Goal: Task Accomplishment & Management: Manage account settings

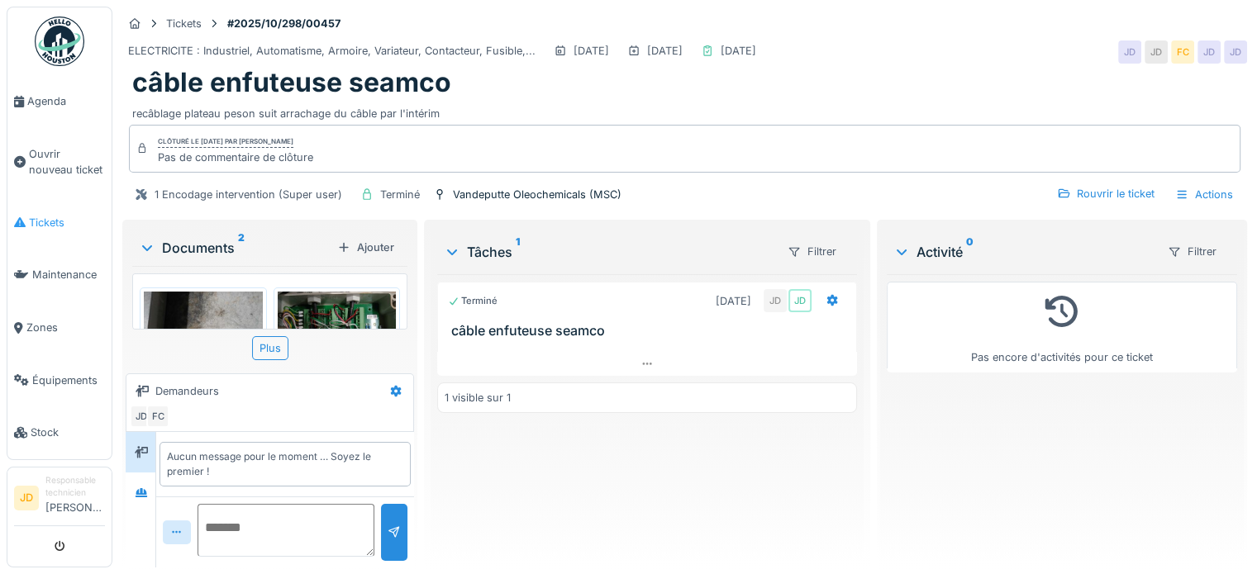
click at [56, 224] on span "Tickets" at bounding box center [67, 223] width 76 height 16
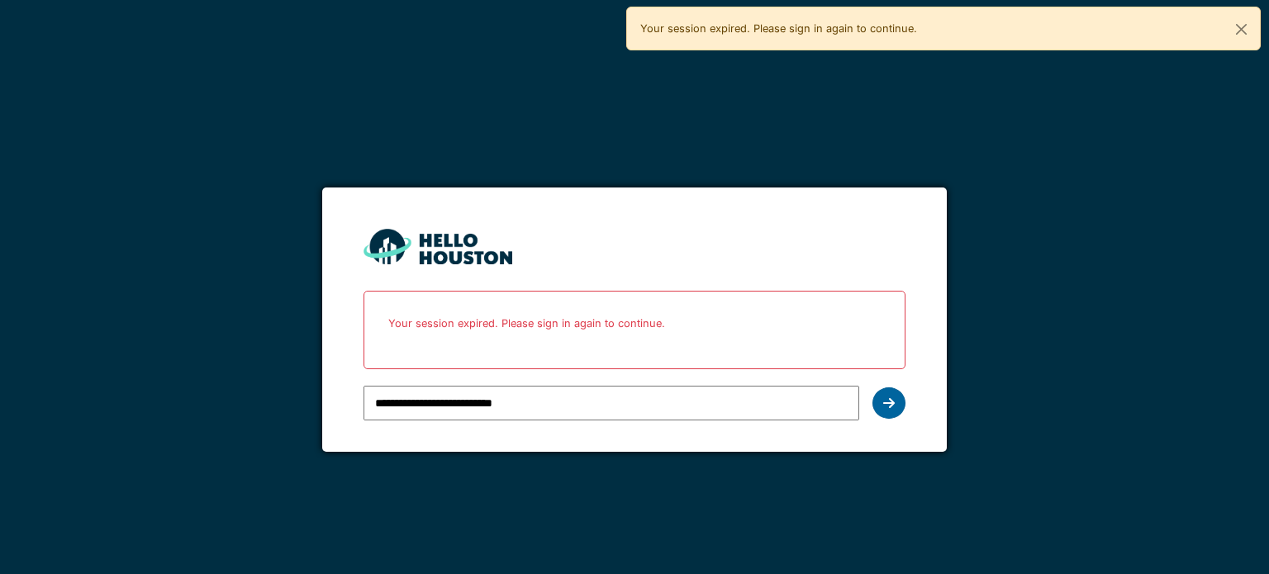
click at [891, 399] on icon at bounding box center [889, 403] width 12 height 13
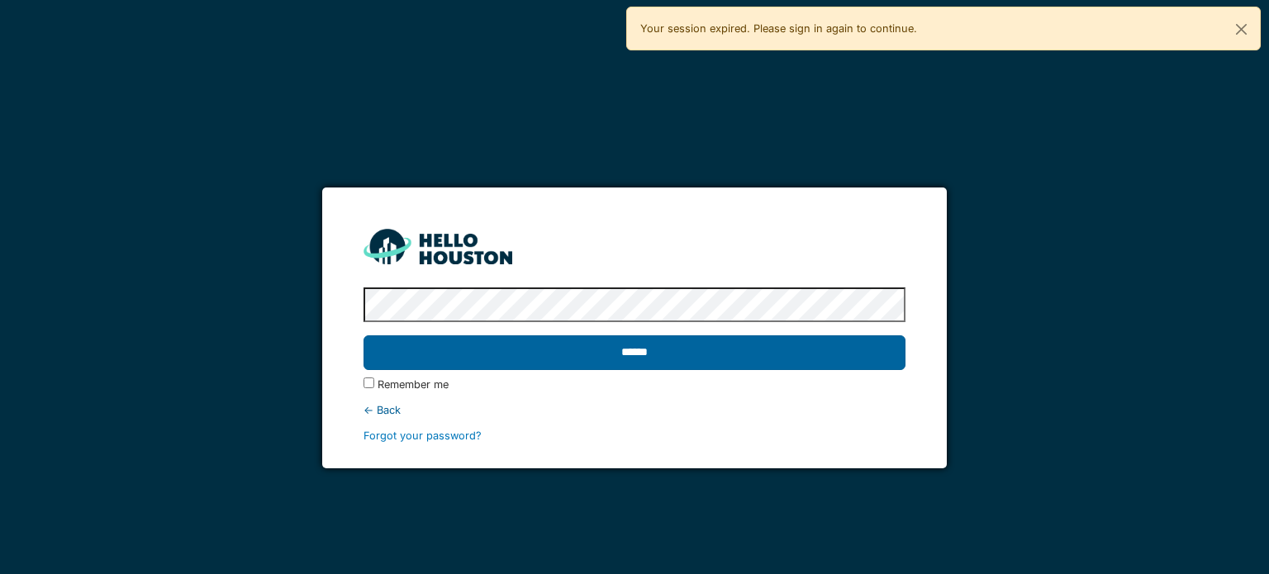
click at [768, 346] on input "******" at bounding box center [634, 352] width 541 height 35
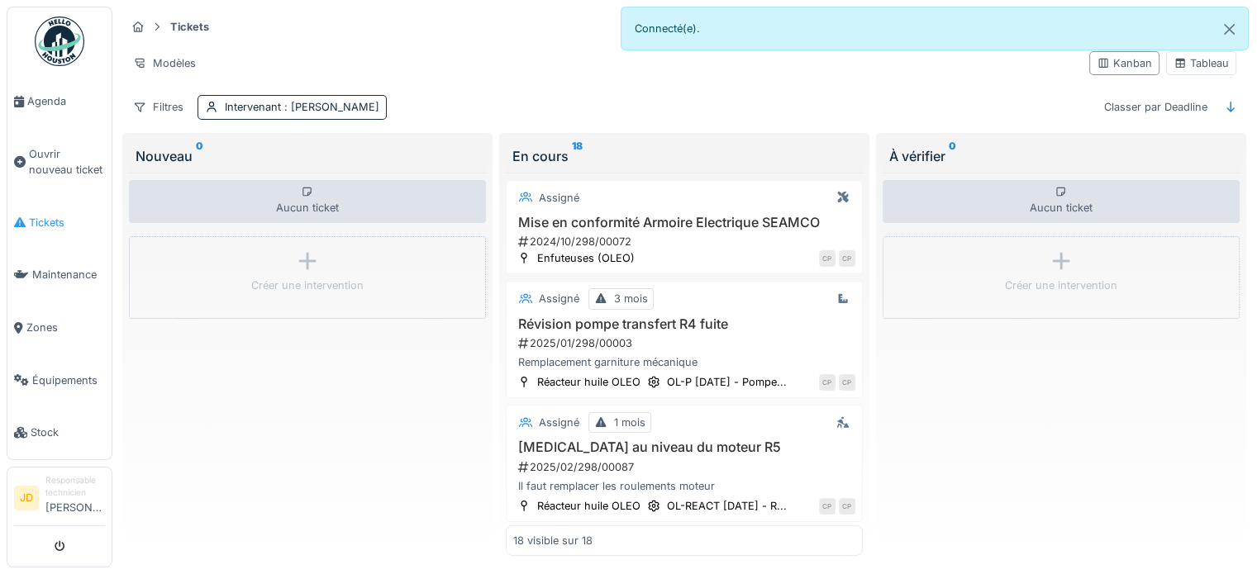
click at [59, 216] on span "Tickets" at bounding box center [67, 223] width 76 height 16
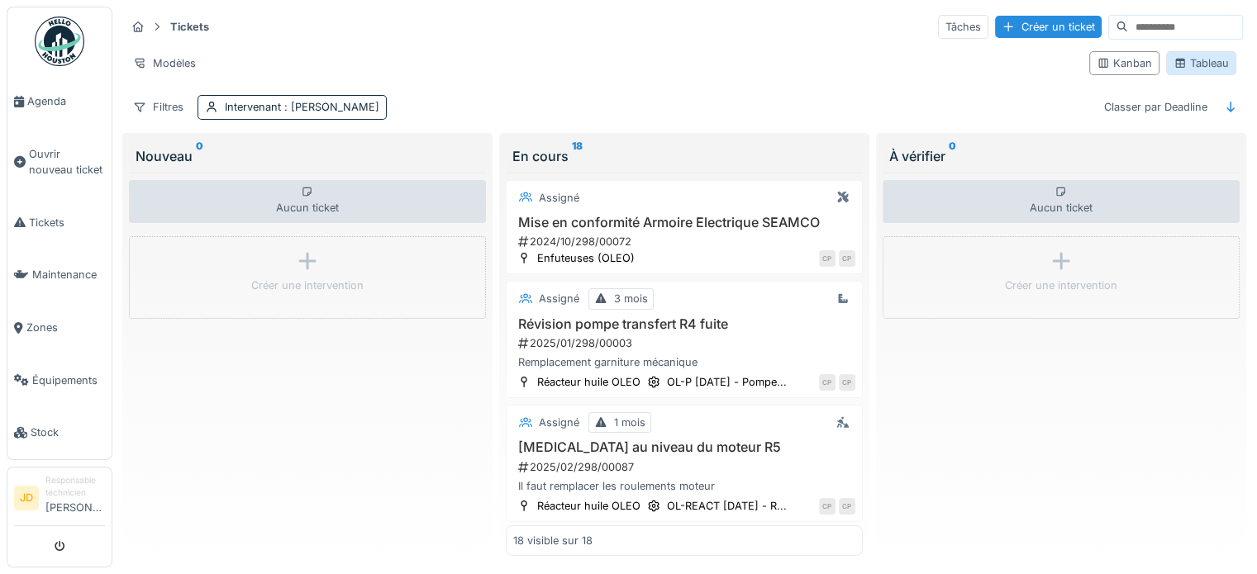
click at [1173, 63] on div "Tableau" at bounding box center [1200, 63] width 55 height 16
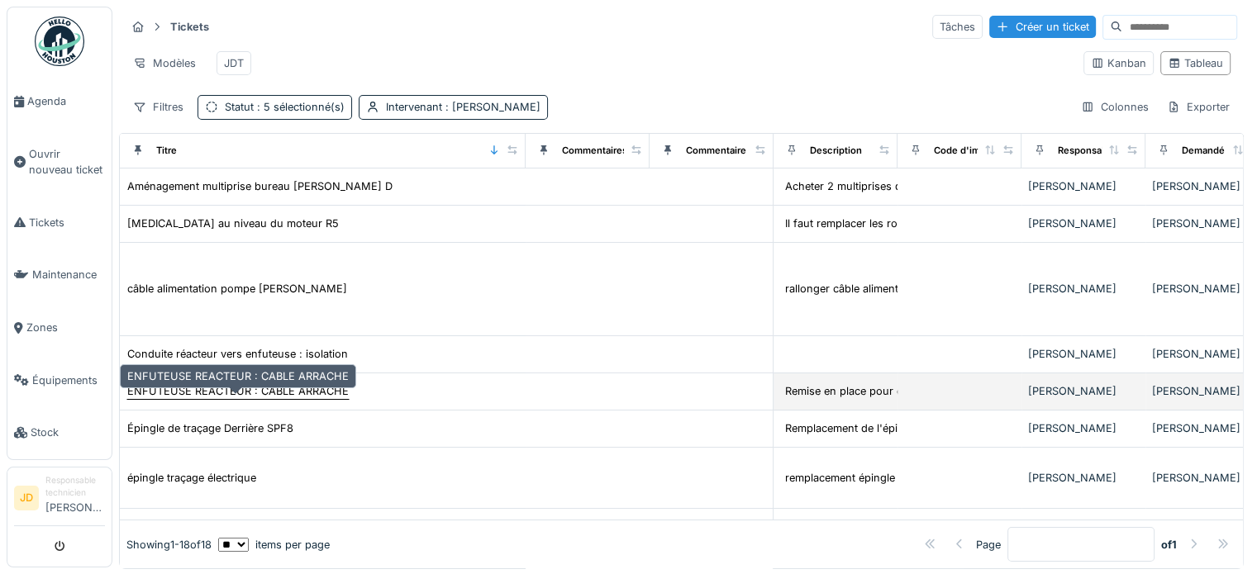
click at [340, 399] on div "ENFUTEUSE REACTEUR : CABLE ARRACHE" at bounding box center [237, 391] width 221 height 16
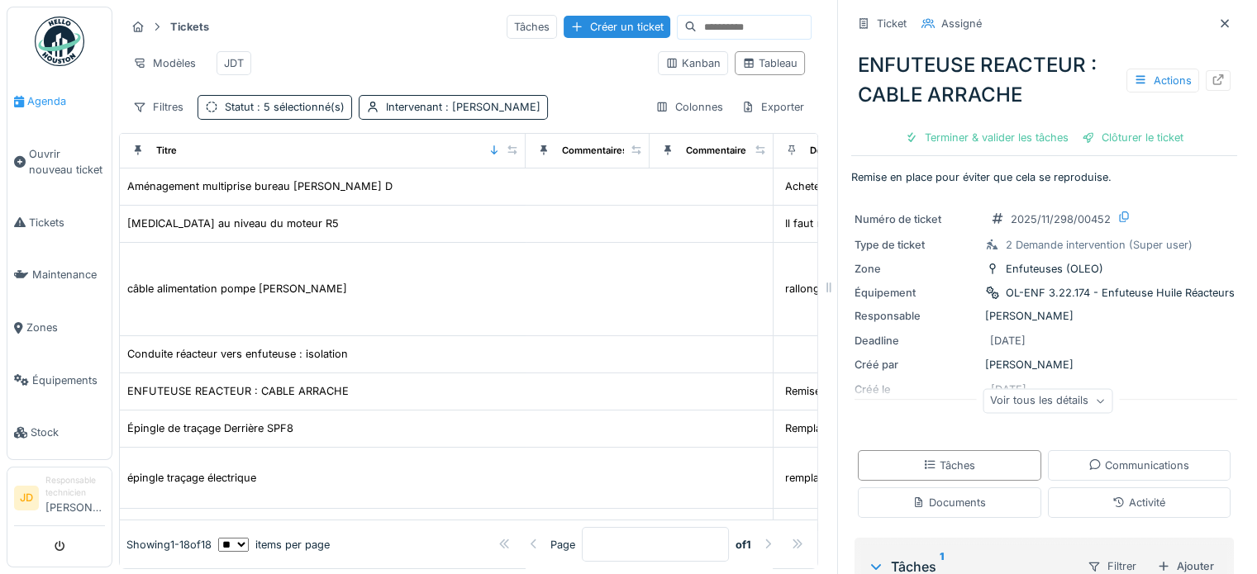
click at [50, 105] on span "Agenda" at bounding box center [66, 101] width 78 height 16
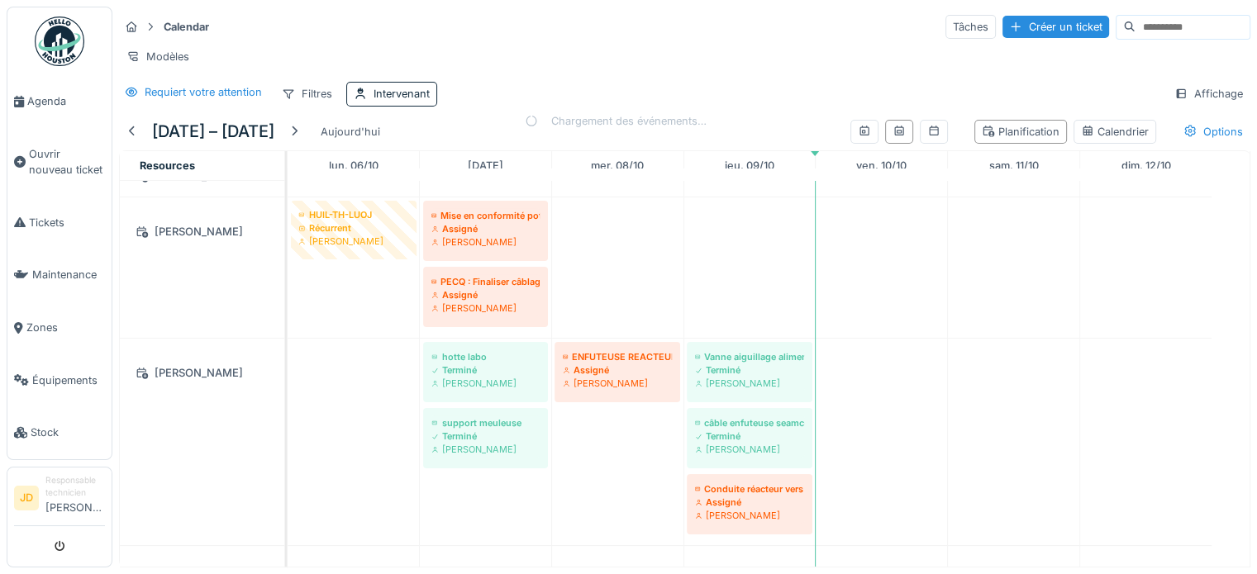
scroll to position [730, 0]
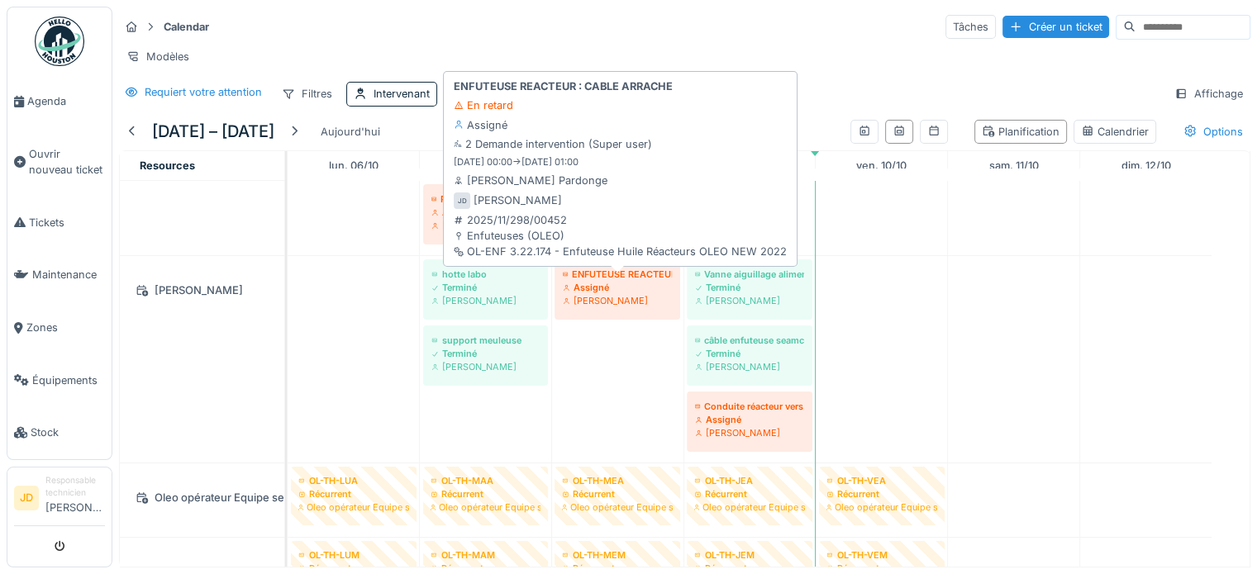
click at [650, 307] on div "[PERSON_NAME]" at bounding box center [617, 300] width 109 height 13
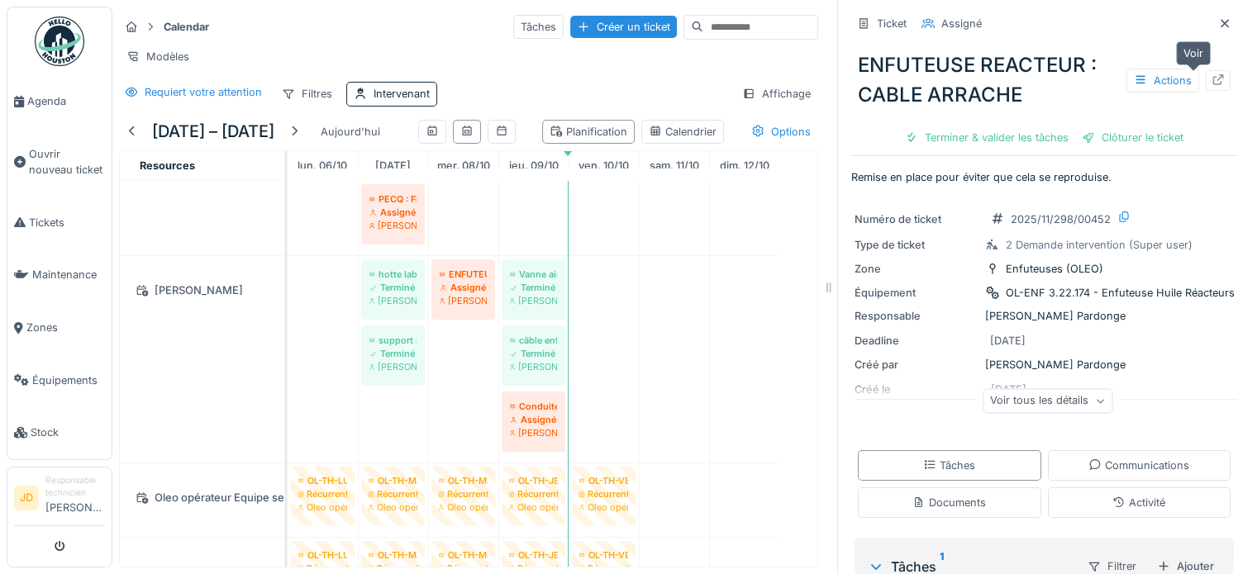
click at [1213, 80] on icon at bounding box center [1218, 79] width 11 height 11
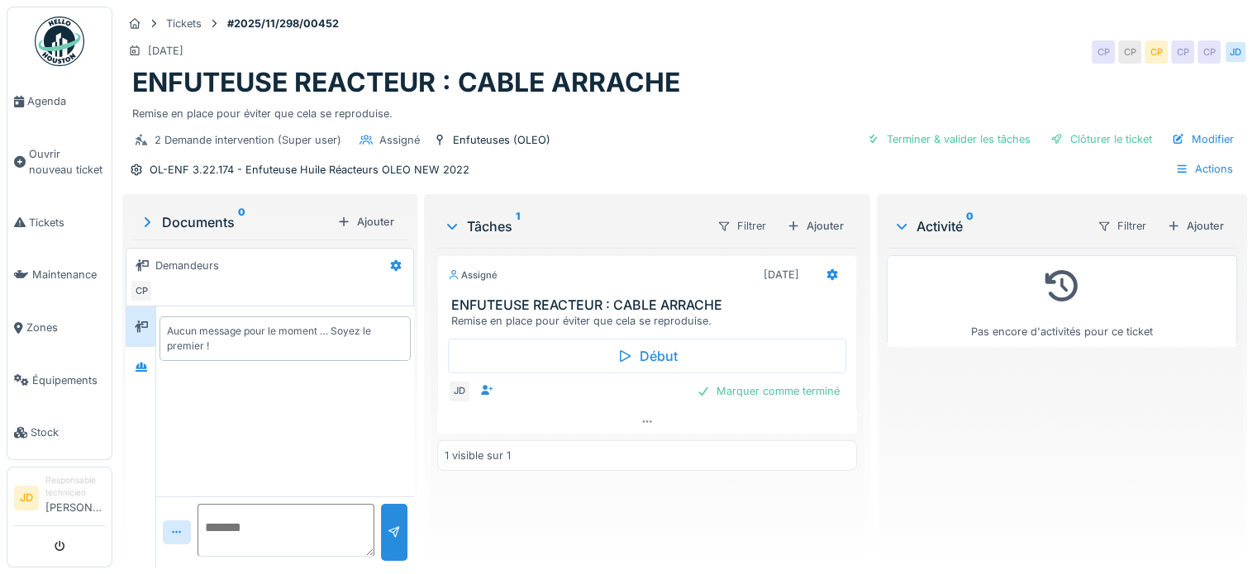
scroll to position [12, 0]
click at [668, 313] on div "Remise en place pour éviter que cela se reproduise." at bounding box center [650, 321] width 398 height 16
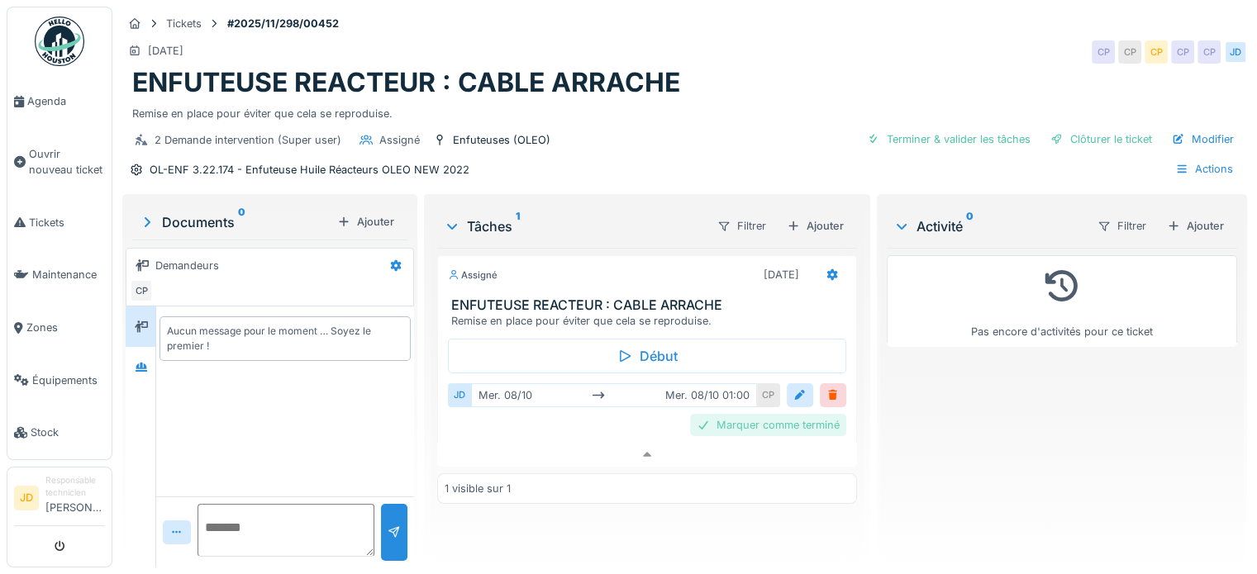
click at [732, 414] on div "Marquer comme terminé" at bounding box center [768, 425] width 156 height 22
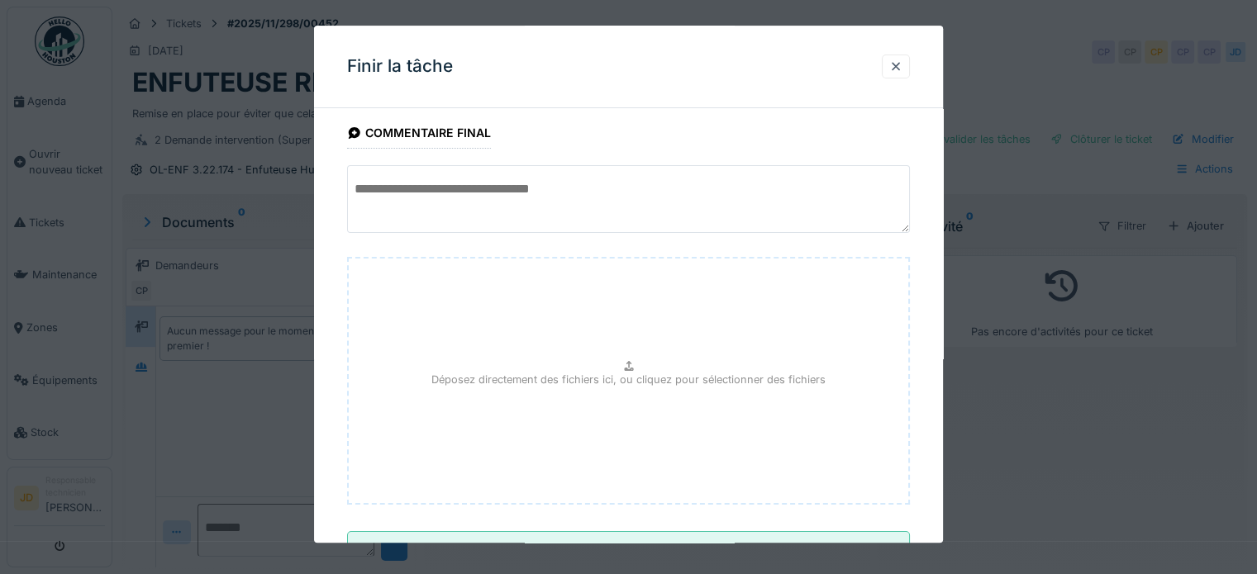
scroll to position [155, 0]
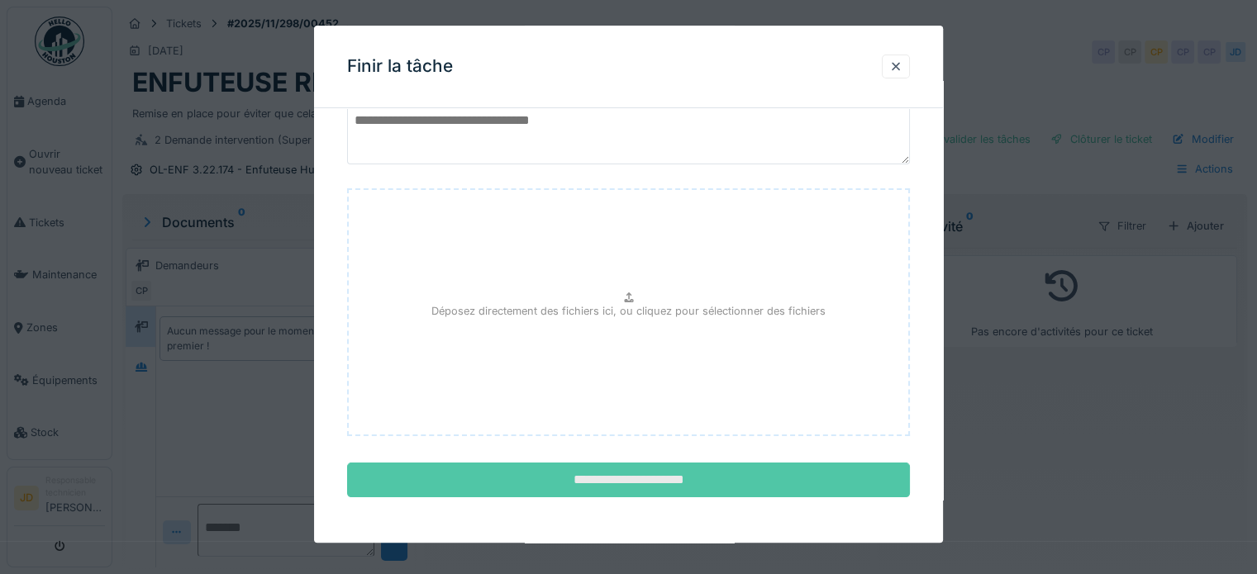
click at [692, 482] on input "**********" at bounding box center [628, 481] width 563 height 35
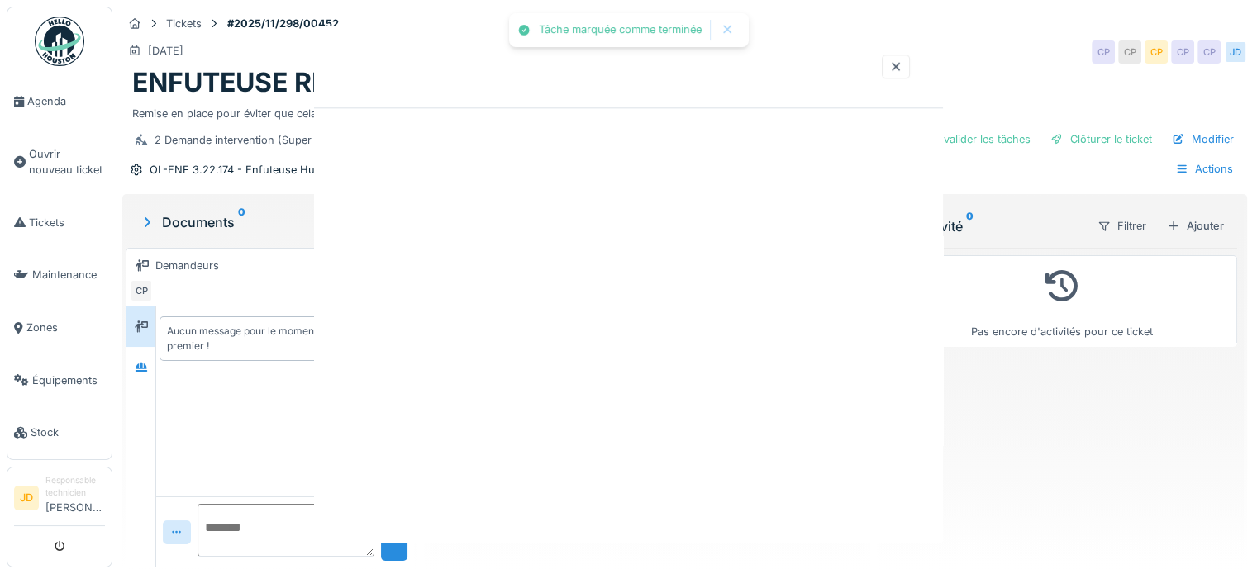
scroll to position [0, 0]
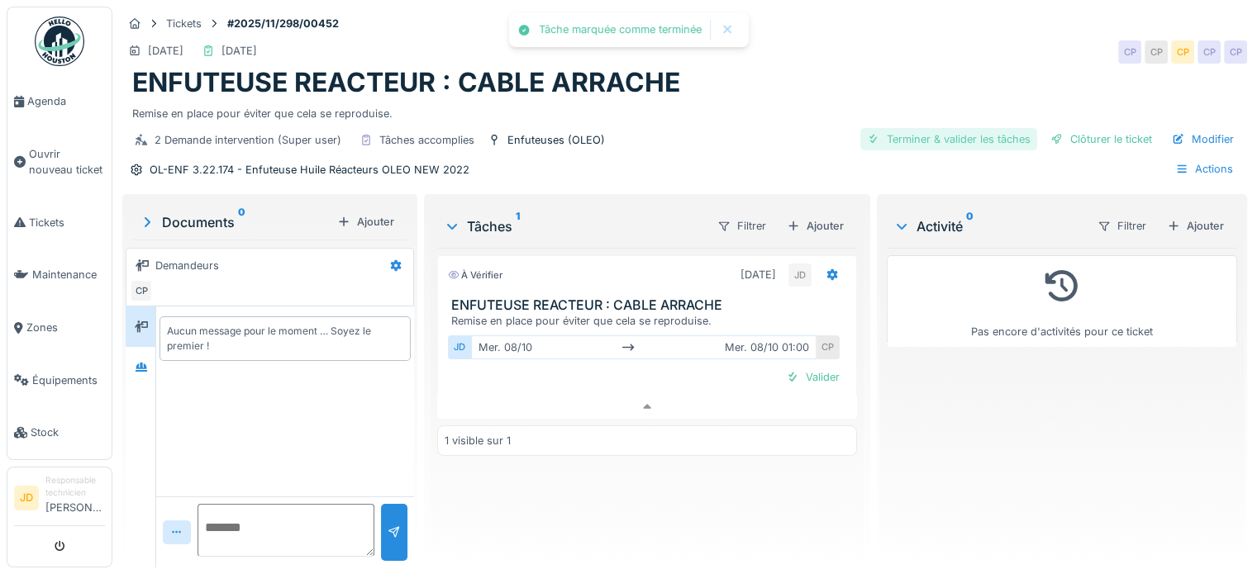
click at [927, 132] on div "Terminer & valider les tâches" at bounding box center [948, 139] width 177 height 22
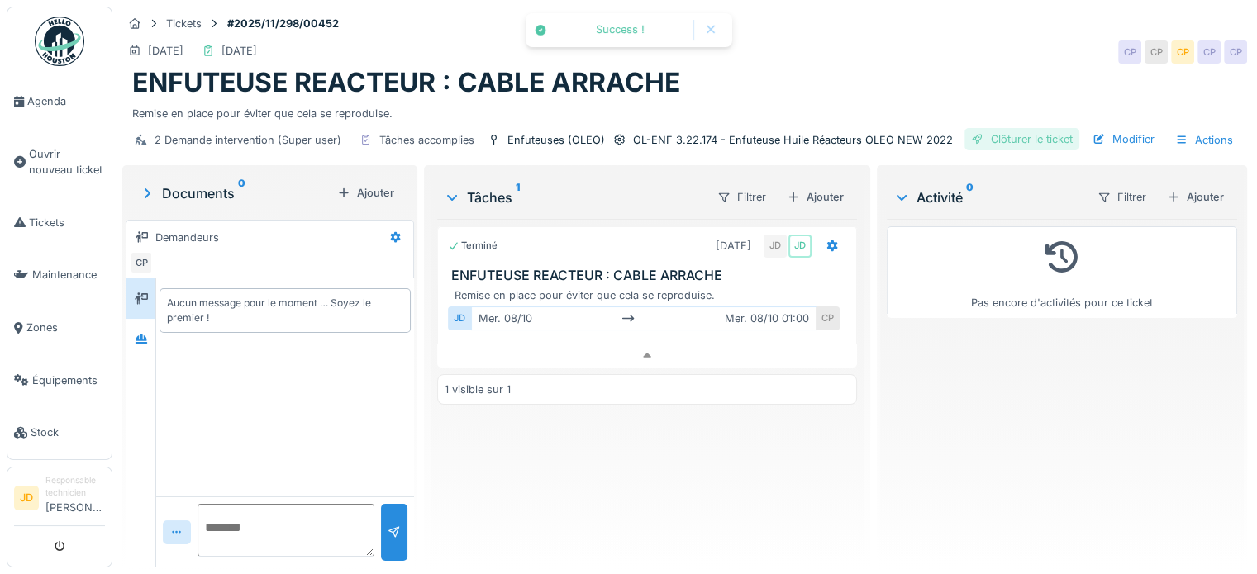
click at [1001, 133] on div "Clôturer le ticket" at bounding box center [1021, 139] width 115 height 22
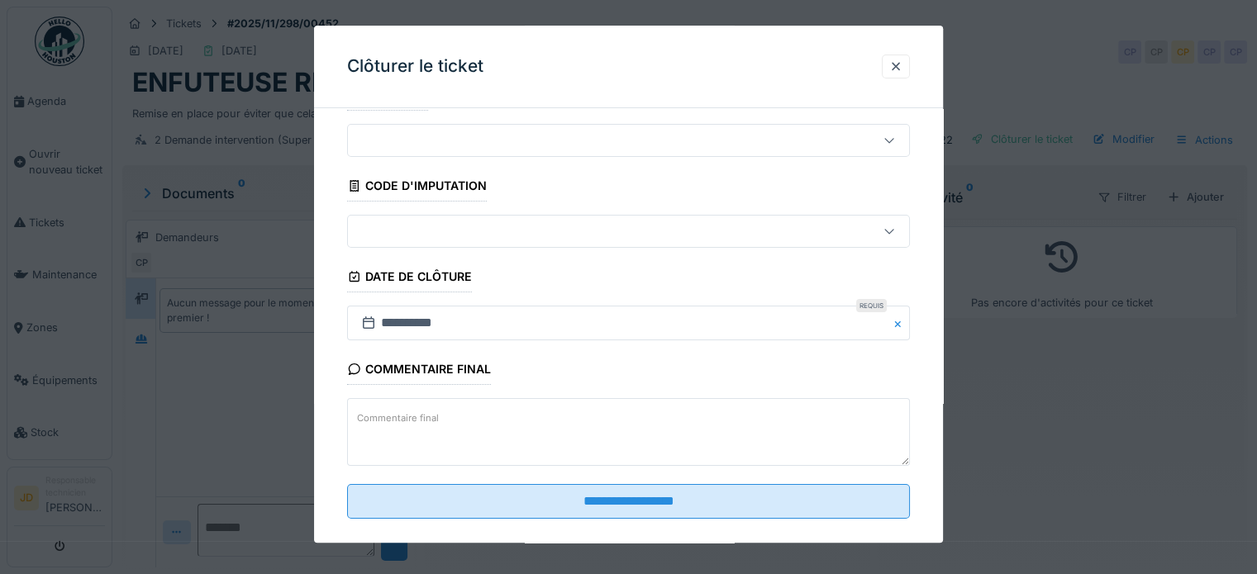
scroll to position [63, 0]
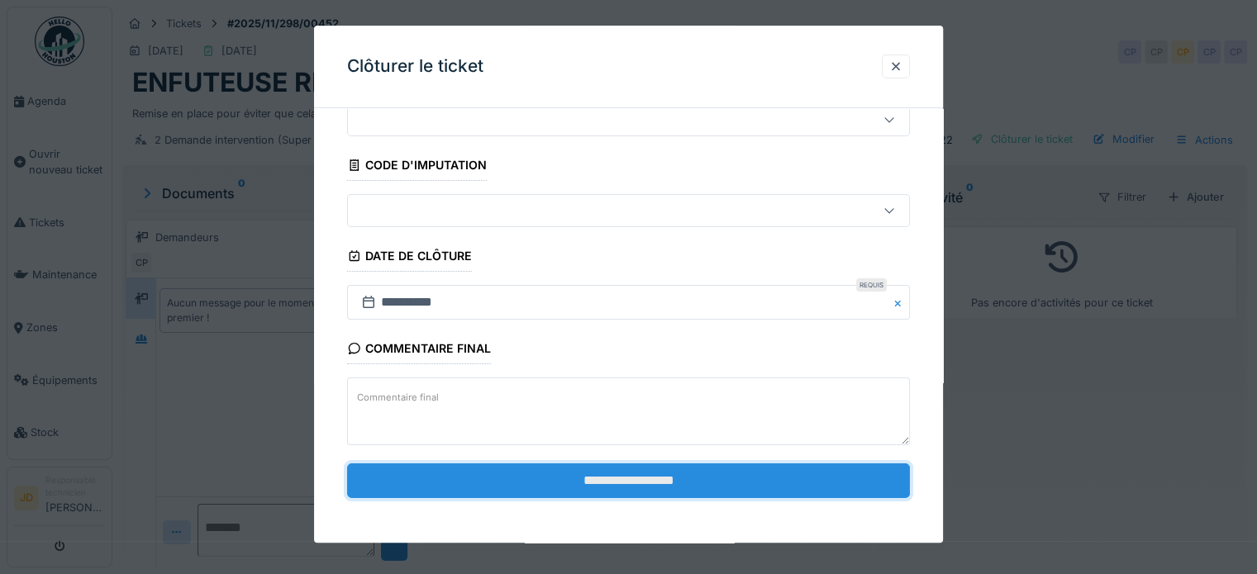
click at [699, 471] on input "**********" at bounding box center [628, 481] width 563 height 35
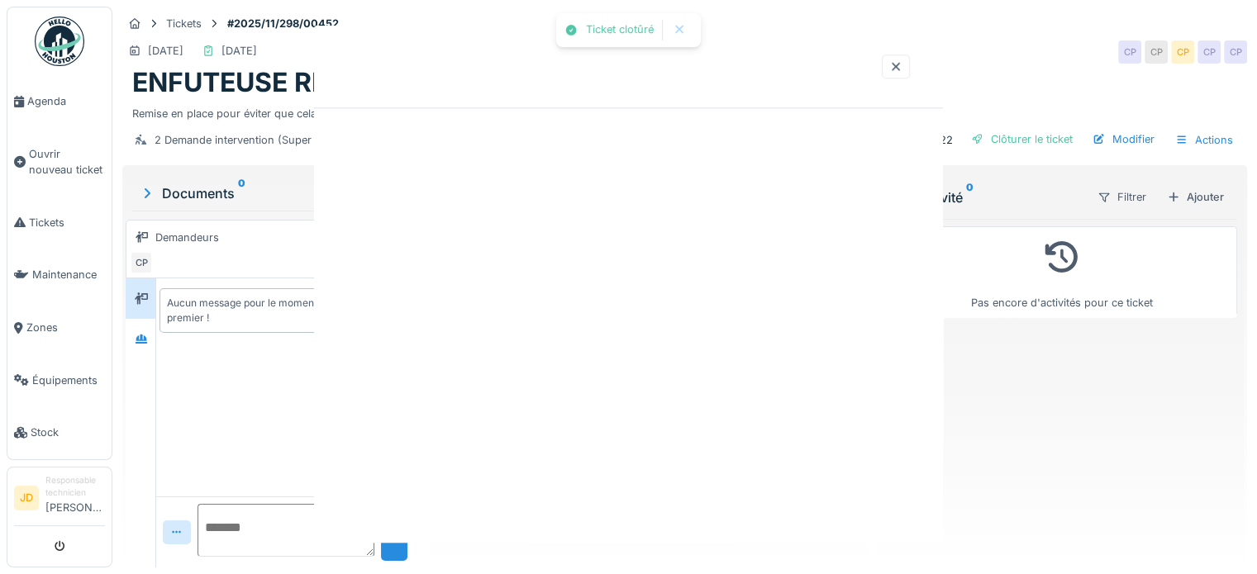
scroll to position [0, 0]
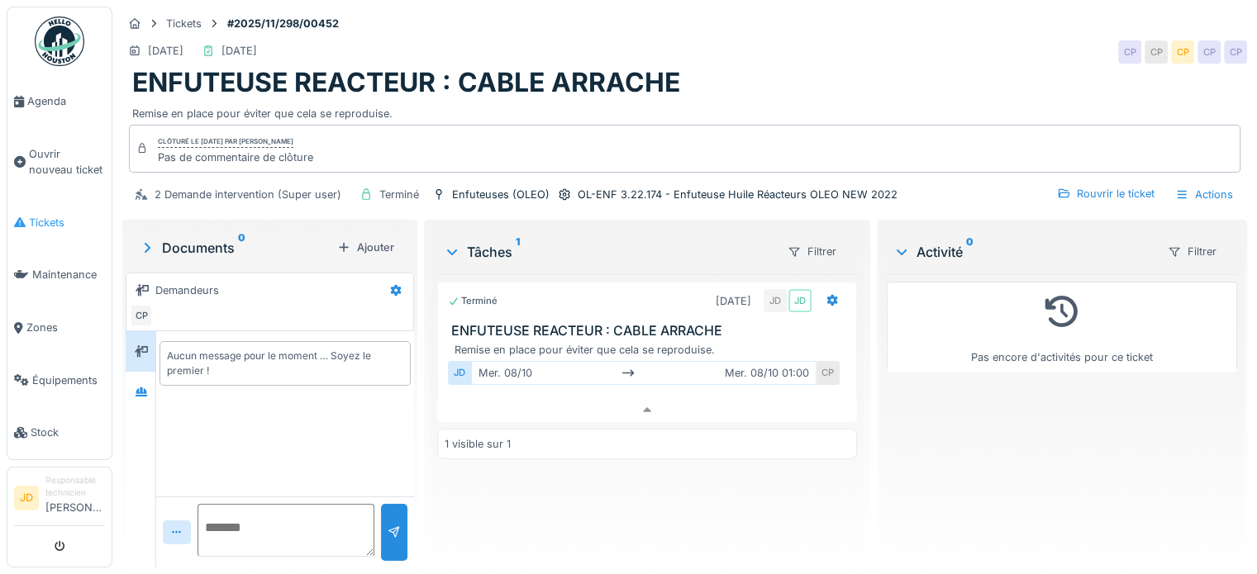
click at [42, 216] on span "Tickets" at bounding box center [67, 223] width 76 height 16
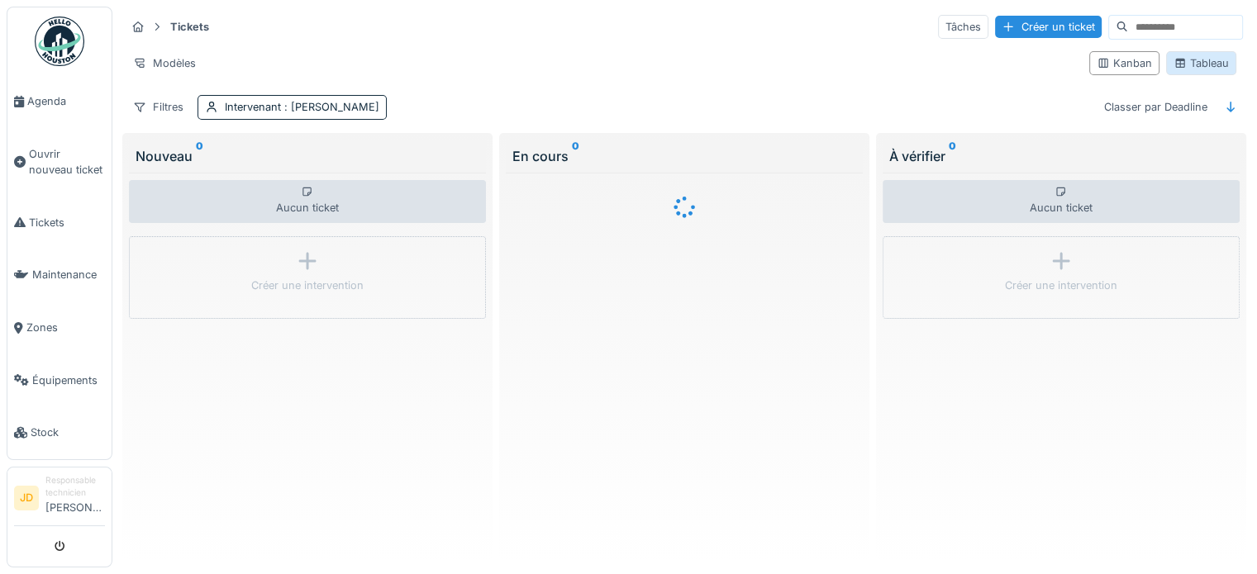
click at [1189, 53] on div "Tableau" at bounding box center [1201, 63] width 70 height 24
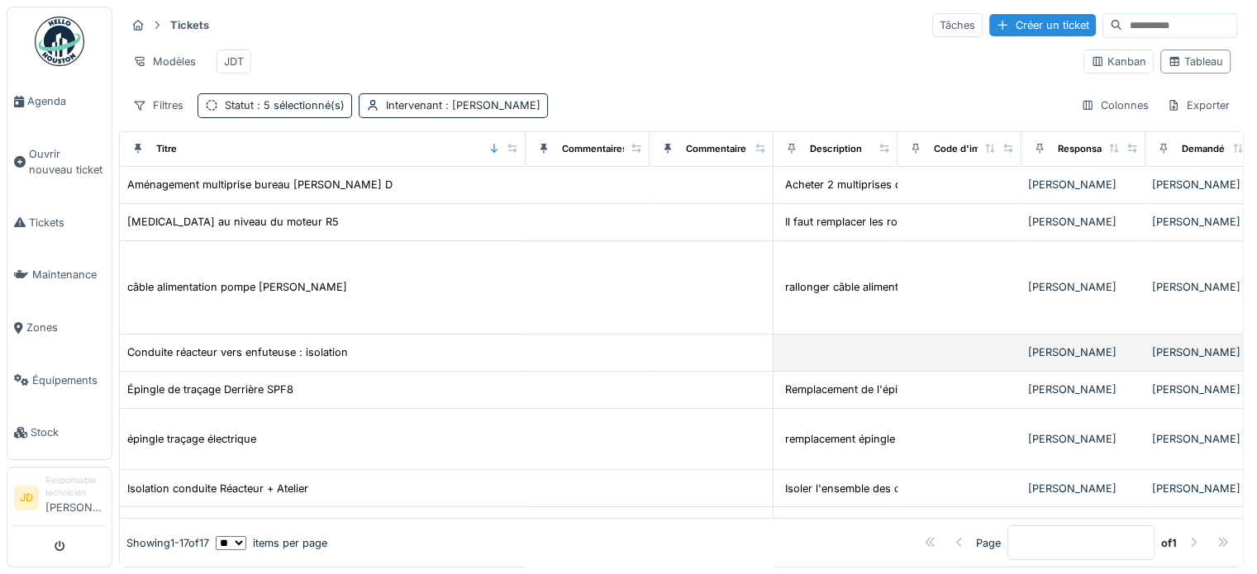
scroll to position [83, 0]
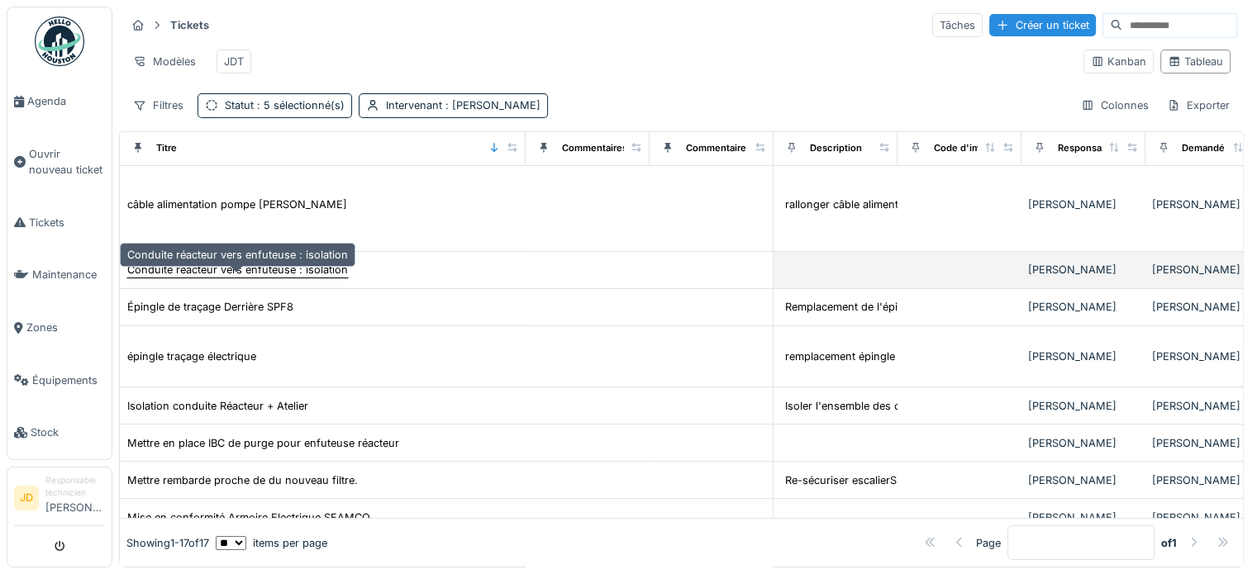
click at [329, 270] on div "Conduite réacteur vers enfuteuse : isolation" at bounding box center [237, 270] width 221 height 16
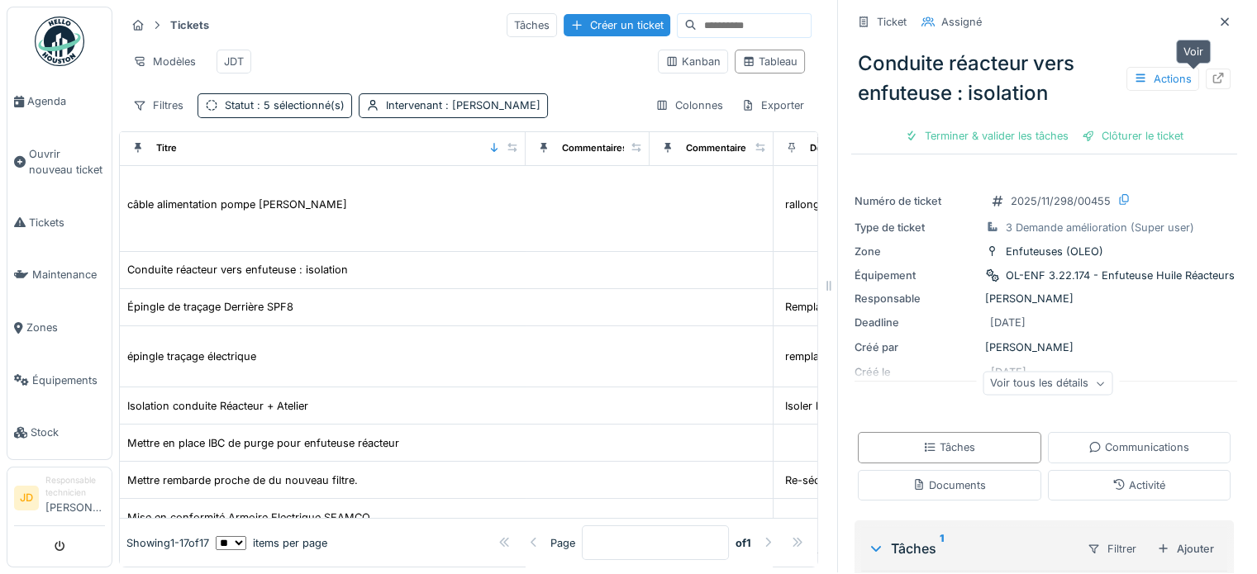
click at [1211, 73] on icon at bounding box center [1217, 78] width 13 height 11
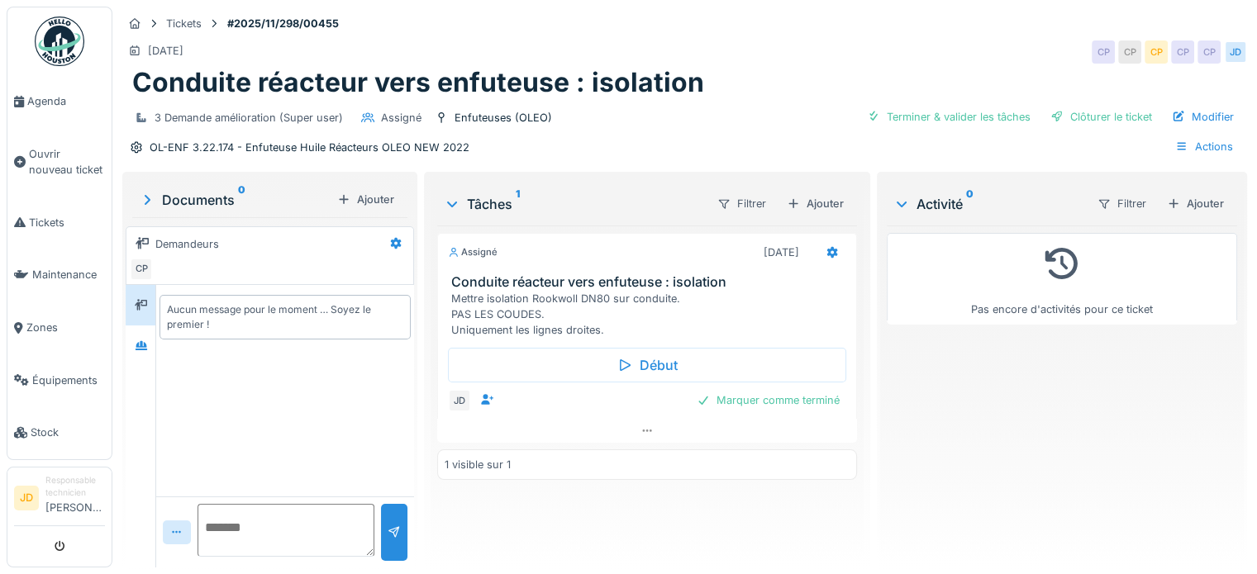
scroll to position [12, 0]
